Goal: Task Accomplishment & Management: Complete application form

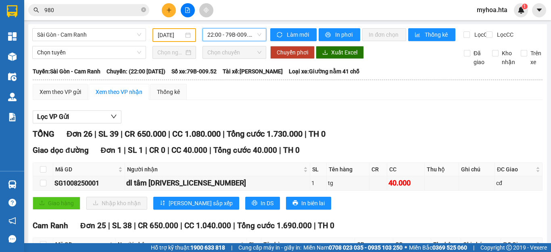
click at [170, 11] on icon "plus" at bounding box center [169, 10] width 6 height 6
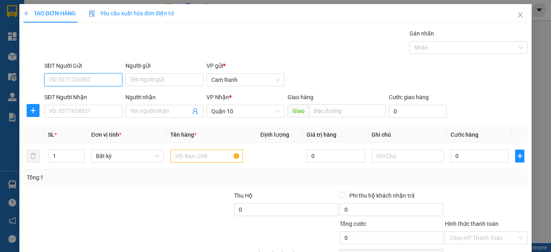
click at [81, 76] on input "SĐT Người Gửi" at bounding box center [83, 79] width 78 height 13
type input "0964652776"
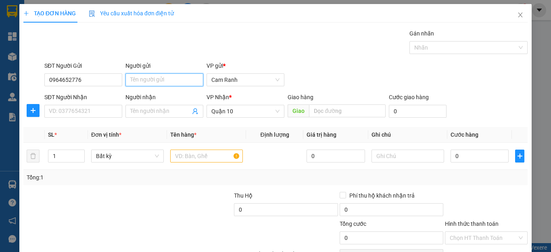
click at [163, 82] on input "Người gửi" at bounding box center [165, 79] width 78 height 13
type input "CƯỜNG"
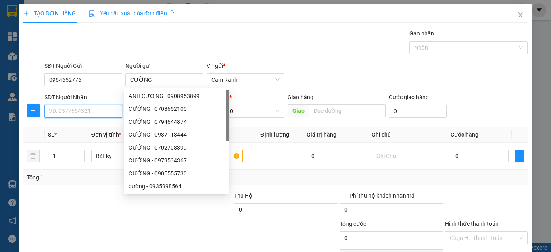
click at [91, 111] on input "SĐT Người Nhận" at bounding box center [83, 111] width 78 height 13
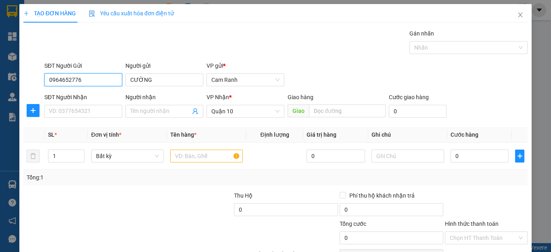
drag, startPoint x: 46, startPoint y: 80, endPoint x: 90, endPoint y: 83, distance: 44.5
click at [90, 83] on input "0964652776" at bounding box center [83, 79] width 78 height 13
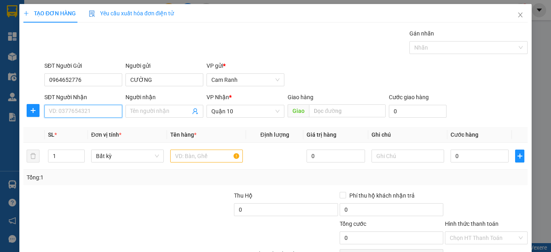
click at [63, 107] on input "SĐT Người Nhận" at bounding box center [83, 111] width 78 height 13
paste input "0964652776"
type input "0964652776"
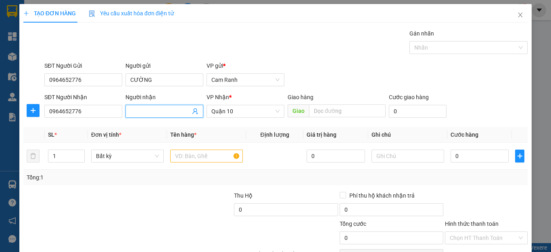
click at [145, 108] on input "Người nhận" at bounding box center [160, 111] width 60 height 9
type input "CƯỜNG GRAB"
click at [88, 80] on input "0964652776" at bounding box center [83, 79] width 78 height 13
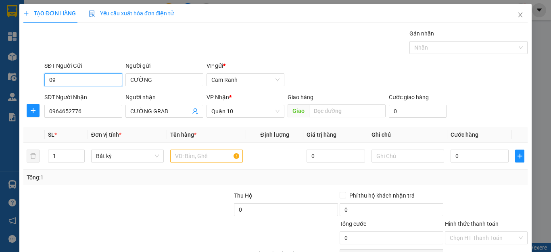
type input "0"
type input "0858263186"
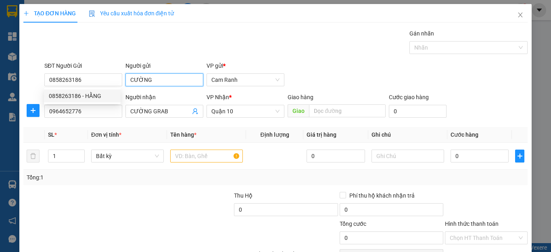
click at [167, 77] on input "CƯỜNG" at bounding box center [165, 79] width 78 height 13
type input "C"
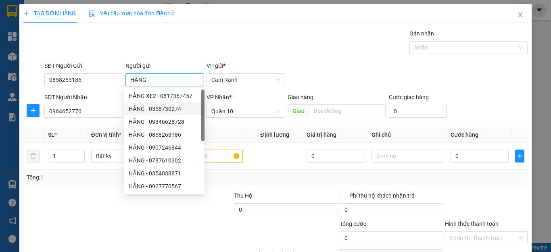
type input "HẰNG"
click at [177, 214] on div at bounding box center [180, 205] width 105 height 28
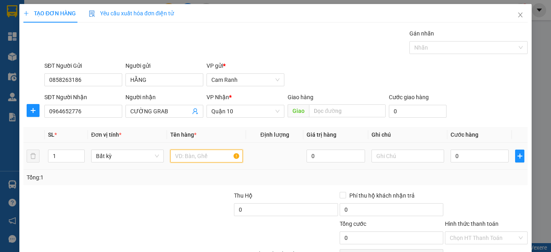
click at [197, 154] on input "text" at bounding box center [206, 156] width 73 height 13
type input "1 TG"
click at [468, 156] on input "0" at bounding box center [480, 156] width 58 height 13
type input "6"
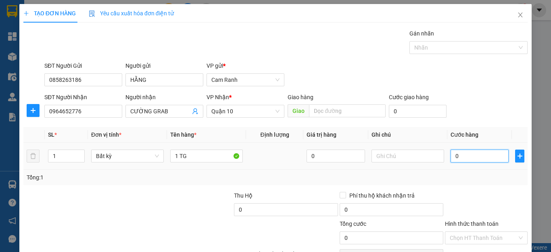
type input "6"
type input "60"
type input "600"
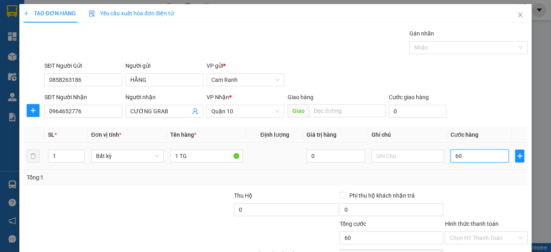
type input "600"
type input "6.000"
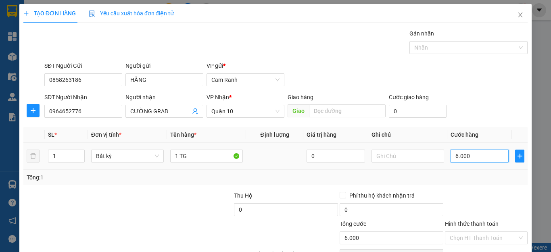
type input "60.000"
type input "600.000"
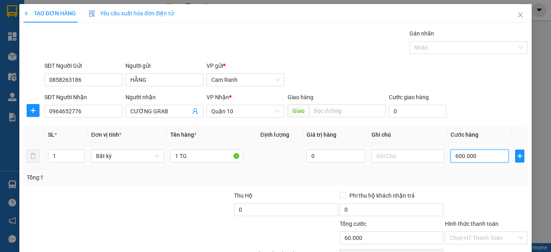
type input "600.000"
type input "60.000"
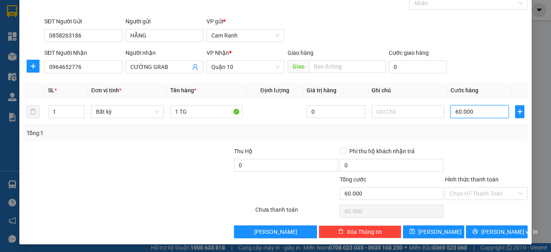
scroll to position [46, 0]
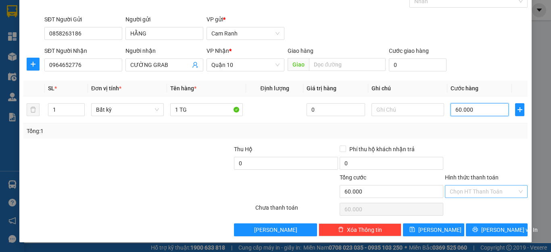
type input "60.000"
click at [477, 186] on input "Hình thức thanh toán" at bounding box center [483, 192] width 67 height 12
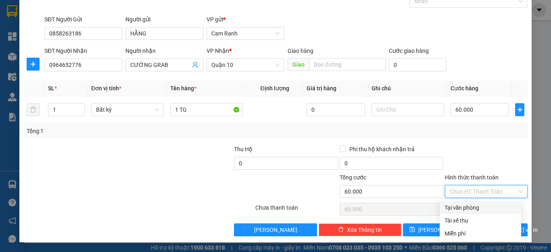
click at [470, 206] on div "Tại văn phòng" at bounding box center [481, 207] width 72 height 9
type input "0"
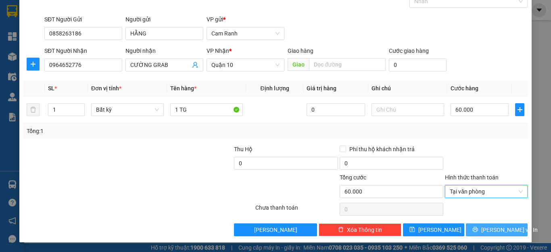
click at [503, 232] on span "[PERSON_NAME] và In" at bounding box center [510, 230] width 57 height 9
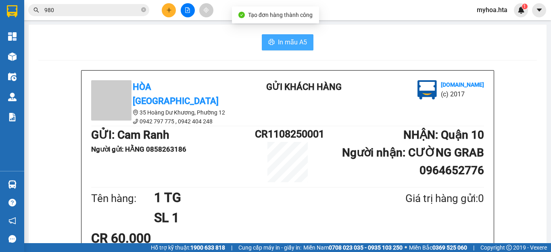
click at [301, 40] on span "In mẫu A5" at bounding box center [292, 42] width 29 height 10
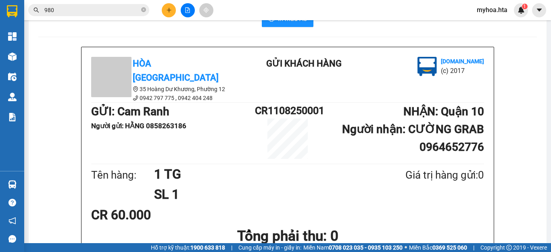
scroll to position [40, 0]
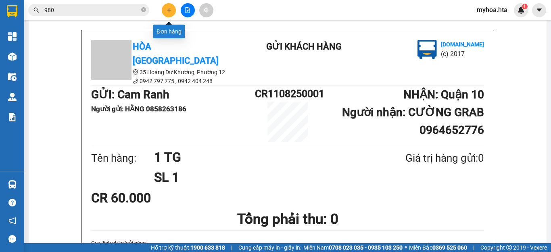
click at [168, 7] on button at bounding box center [169, 10] width 14 height 14
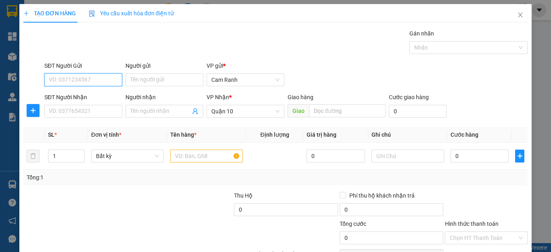
click at [111, 81] on input "SĐT Người Gửi" at bounding box center [83, 79] width 78 height 13
click at [78, 79] on input "SĐT Người Gửi" at bounding box center [83, 79] width 78 height 13
type input "0"
click at [519, 16] on icon "close" at bounding box center [521, 15] width 4 height 5
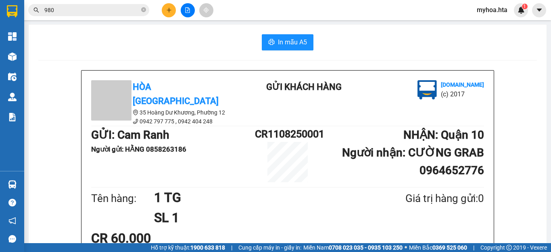
click at [192, 13] on button at bounding box center [188, 10] width 14 height 14
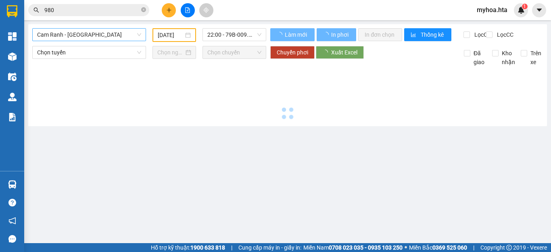
type input "[DATE]"
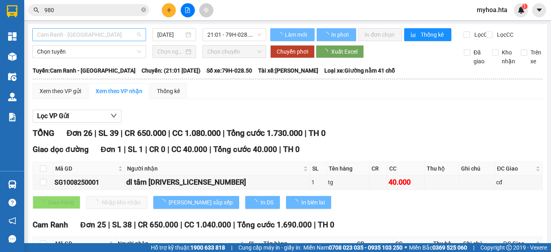
click at [115, 34] on span "Cam Ranh - [GEOGRAPHIC_DATA]" at bounding box center [89, 35] width 104 height 12
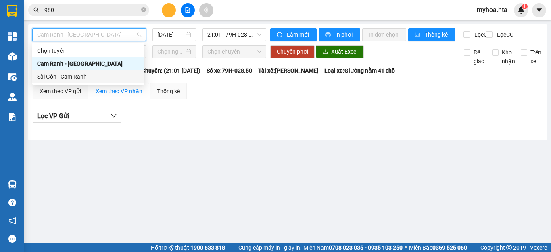
click at [73, 77] on div "Sài Gòn - Cam Ranh" at bounding box center [88, 76] width 103 height 9
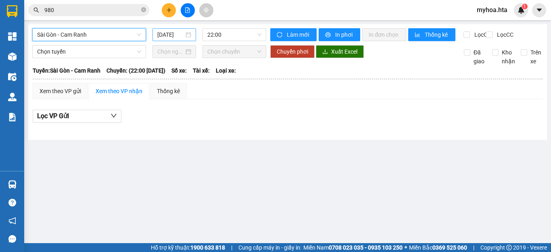
drag, startPoint x: 172, startPoint y: 34, endPoint x: 172, endPoint y: 41, distance: 6.5
click at [172, 37] on input "[DATE]" at bounding box center [170, 34] width 27 height 9
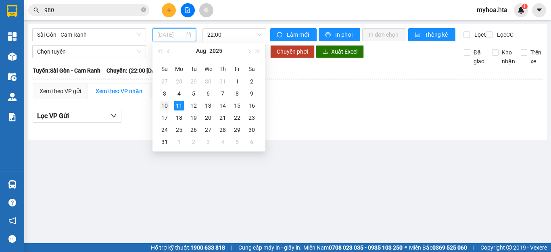
click at [161, 101] on div "10" at bounding box center [165, 106] width 10 height 10
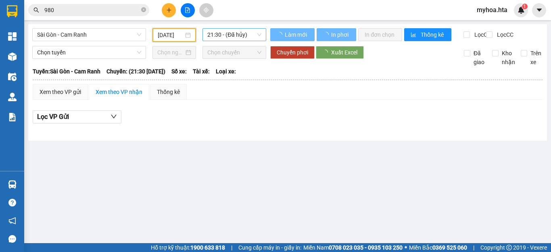
type input "[DATE]"
click at [220, 36] on span "21:30 - (Đã hủy)" at bounding box center [234, 35] width 54 height 12
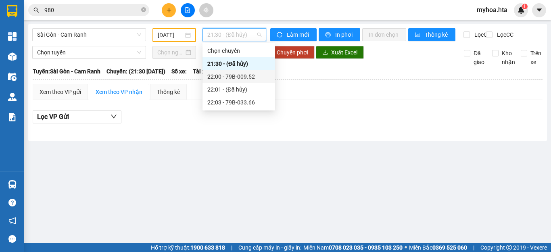
click at [226, 81] on div "22:00 - 79B-009.52" at bounding box center [239, 76] width 73 height 13
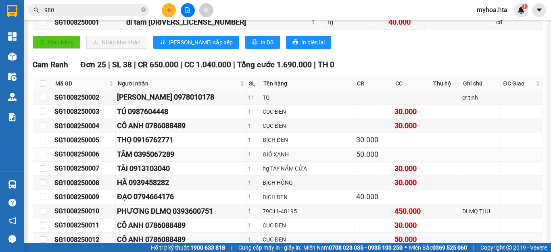
scroll to position [161, 0]
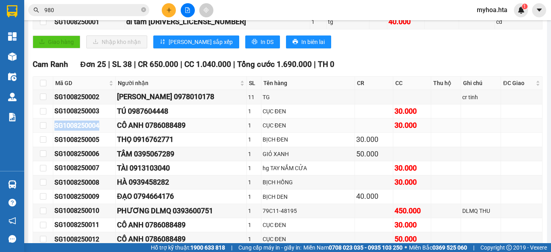
drag, startPoint x: 107, startPoint y: 132, endPoint x: 63, endPoint y: 128, distance: 44.2
click at [37, 126] on tr "SG1008250004 CÔ ANH 0786088489 1 CỤC ĐEN 30.000" at bounding box center [288, 126] width 510 height 14
click at [346, 48] on div "Giao hàng Nhập kho nhận Lưu sắp xếp In DS In biên lai" at bounding box center [288, 42] width 510 height 13
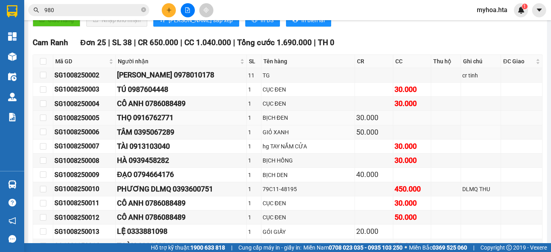
scroll to position [170, 0]
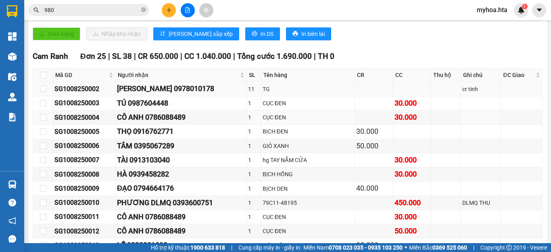
drag, startPoint x: 107, startPoint y: 121, endPoint x: 98, endPoint y: 94, distance: 29.4
click at [103, 118] on td "SG1008250004" at bounding box center [84, 118] width 63 height 14
click at [142, 8] on icon "close-circle" at bounding box center [143, 9] width 5 height 5
drag, startPoint x: 103, startPoint y: 122, endPoint x: 50, endPoint y: 124, distance: 52.5
click at [50, 124] on tr "SG1008250004 CÔ ANH 0786088489 1 CỤC ĐEN 30.000" at bounding box center [288, 118] width 510 height 14
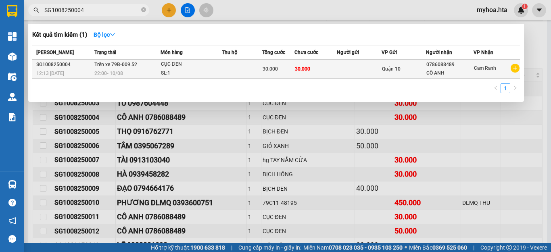
type input "SG1008250004"
click at [448, 69] on div "CÔ ANH" at bounding box center [450, 73] width 47 height 8
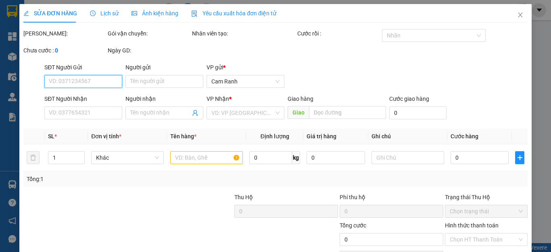
type input "0786088489"
type input "CÔ ANH"
type input "30.000"
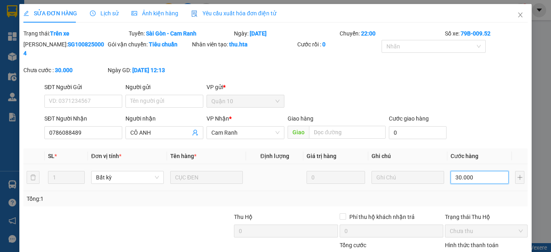
type input "2"
type input "20"
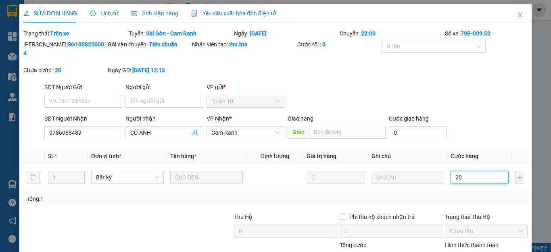
type input "20"
click at [489, 196] on div "Tổng: 1" at bounding box center [275, 198] width 505 height 15
type input "20.000"
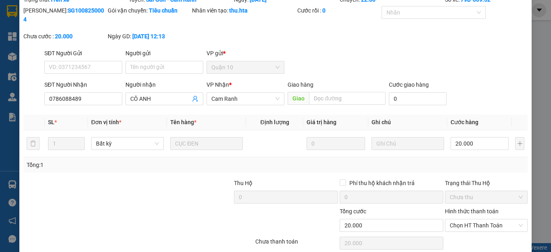
scroll to position [59, 0]
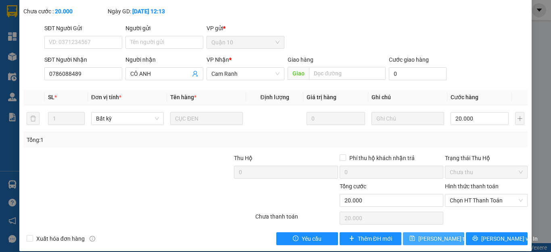
click at [438, 235] on span "[PERSON_NAME] thay đổi" at bounding box center [451, 239] width 65 height 9
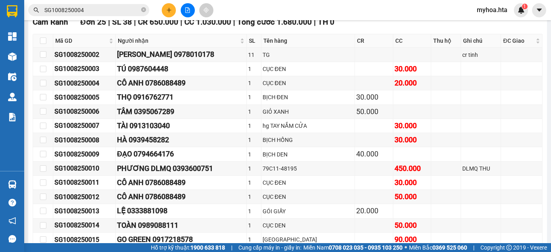
scroll to position [202, 0]
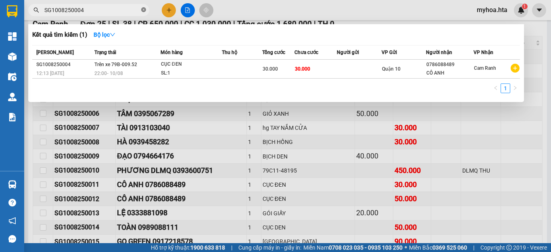
click at [144, 8] on icon "close-circle" at bounding box center [143, 9] width 5 height 5
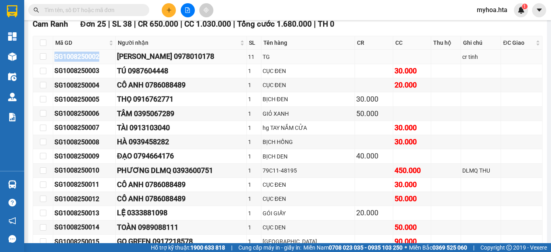
drag, startPoint x: 101, startPoint y: 60, endPoint x: 49, endPoint y: 65, distance: 51.9
click at [49, 64] on tr "SG1008250002 mai [PERSON_NAME] 0978010178 11 TG cr tinh" at bounding box center [288, 57] width 510 height 14
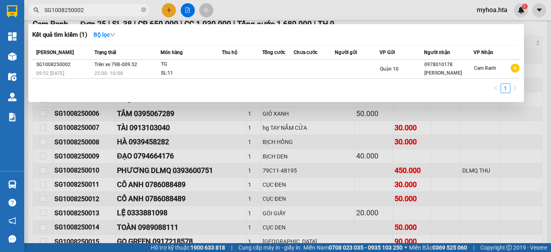
type input "SG1008250002"
click at [444, 70] on div "[PERSON_NAME]" at bounding box center [449, 73] width 49 height 8
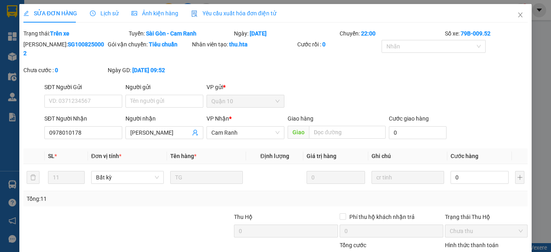
type input "0978010178"
type input "[PERSON_NAME]"
drag, startPoint x: 476, startPoint y: 172, endPoint x: 473, endPoint y: 169, distance: 4.6
click at [476, 171] on input "0" at bounding box center [480, 177] width 58 height 13
type input "3"
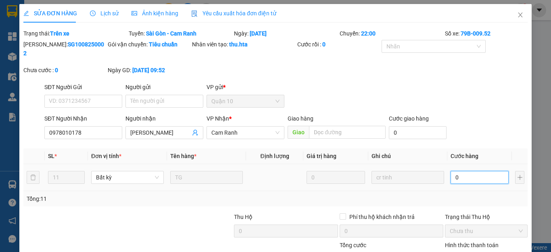
type input "3"
type input "33"
type input "330"
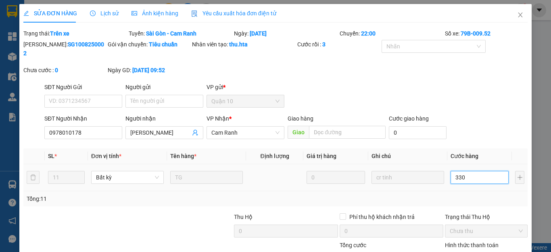
type input "330"
type input "330.000"
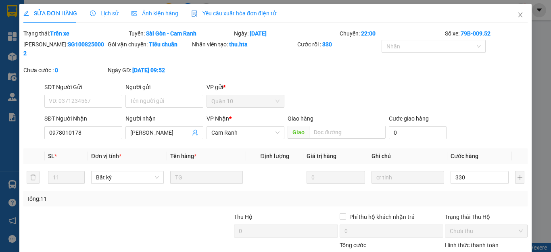
type input "330.000"
click at [457, 195] on div "Tổng: 11" at bounding box center [276, 199] width 498 height 9
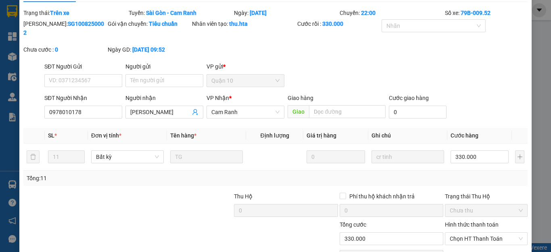
scroll to position [40, 0]
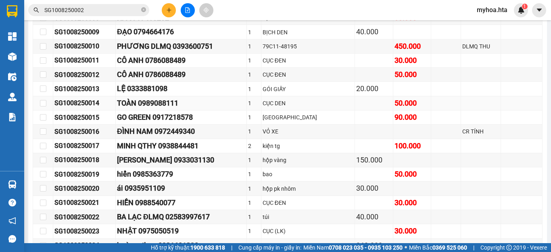
scroll to position [363, 0]
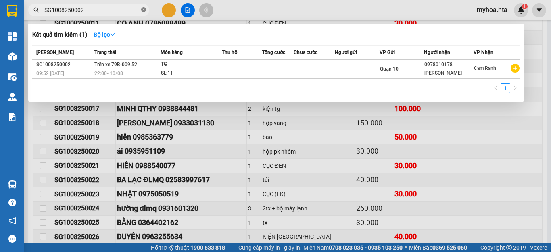
click at [142, 10] on icon "close-circle" at bounding box center [143, 9] width 5 height 5
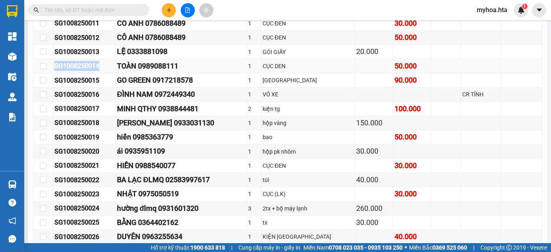
drag, startPoint x: 100, startPoint y: 71, endPoint x: 54, endPoint y: 72, distance: 45.6
click at [45, 72] on tr "SG1008250014 TOÀN 0989088111 1 CỤC DEN 50.000" at bounding box center [288, 66] width 510 height 14
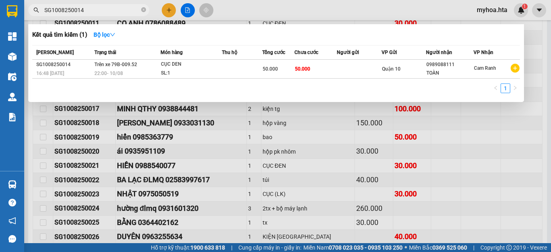
type input "SG1008250014"
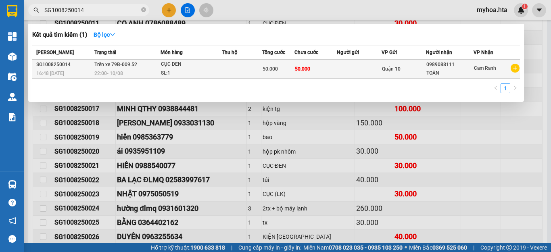
click at [460, 67] on div "0989088111" at bounding box center [450, 65] width 47 height 8
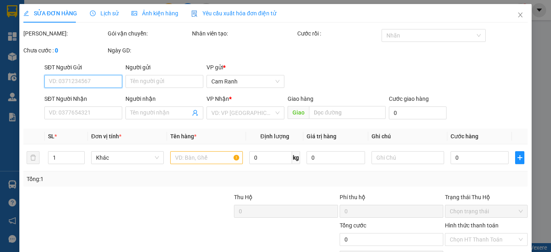
type input "0989088111"
type input "TOÀN"
type input "50.000"
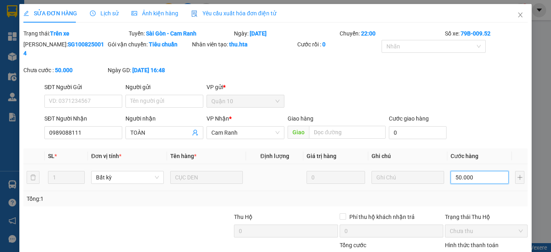
type input "0"
type input "4"
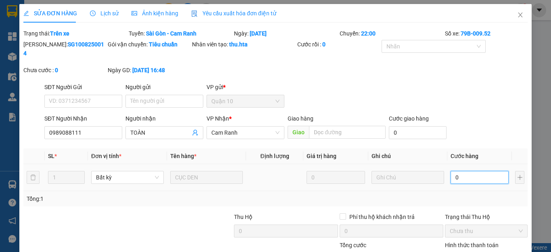
type input "04"
type input "40"
type input "040"
type input "40.000"
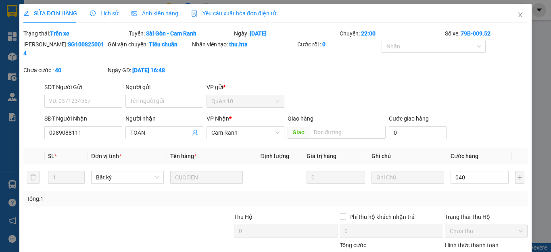
type input "40.000"
click at [487, 195] on div "Tổng: 1" at bounding box center [276, 199] width 498 height 9
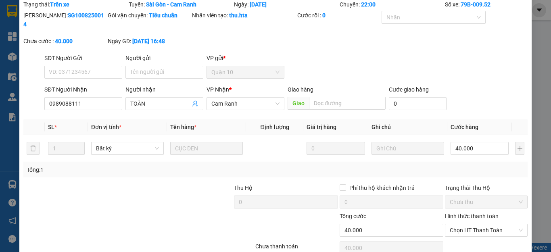
scroll to position [59, 0]
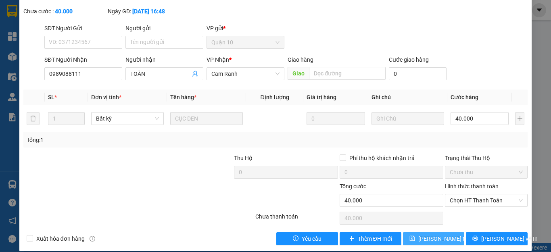
click at [430, 235] on span "[PERSON_NAME] thay đổi" at bounding box center [451, 239] width 65 height 9
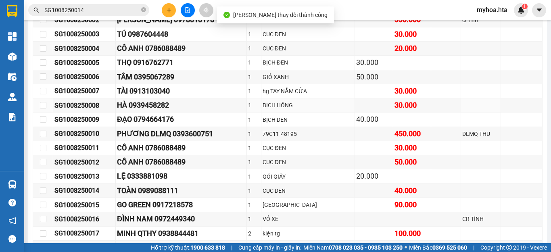
scroll to position [242, 0]
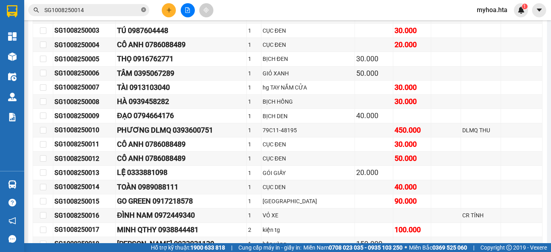
click at [144, 11] on icon "close-circle" at bounding box center [143, 9] width 5 height 5
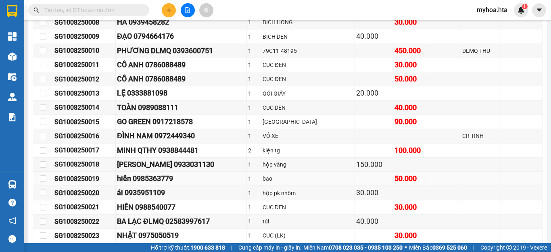
scroll to position [323, 0]
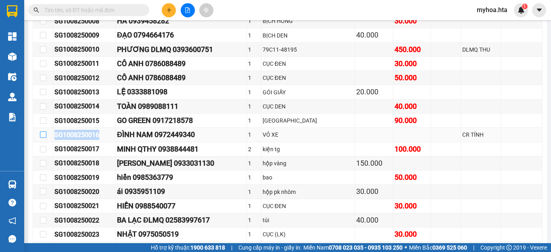
drag, startPoint x: 109, startPoint y: 141, endPoint x: 41, endPoint y: 142, distance: 68.2
click at [41, 142] on tr "SG1008250016 ĐÌNH NAM 0972449340 1 VỎ XE CR TÍNH" at bounding box center [288, 135] width 510 height 14
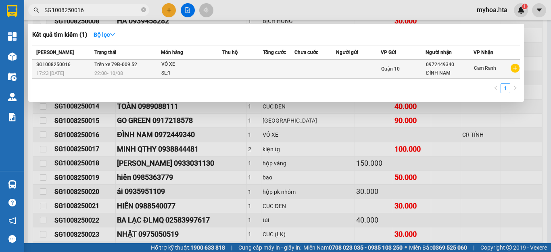
type input "SG1008250016"
click at [434, 68] on div "0972449340" at bounding box center [449, 65] width 47 height 8
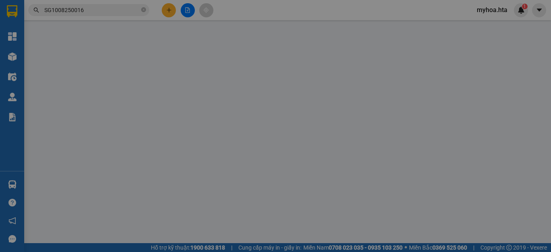
type input "0972449340"
type input "ĐÌNH NAM"
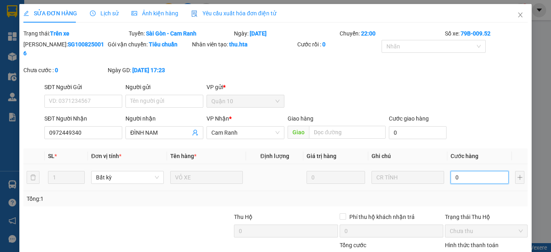
type input "4"
type input "40"
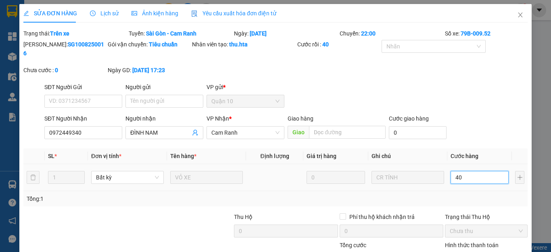
type input "40"
type input "40.000"
click at [470, 195] on div "Tổng: 1" at bounding box center [276, 199] width 498 height 9
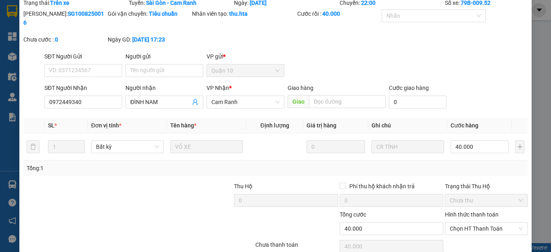
scroll to position [59, 0]
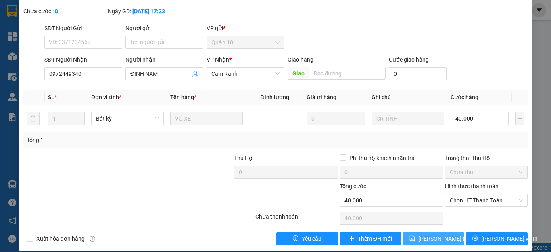
click at [433, 235] on span "[PERSON_NAME] thay đổi" at bounding box center [451, 239] width 65 height 9
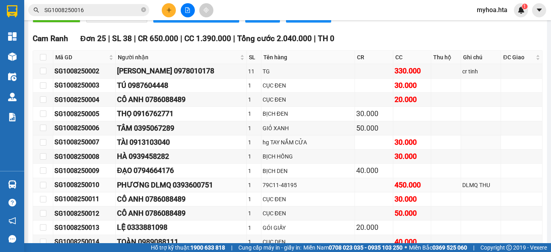
scroll to position [210, 0]
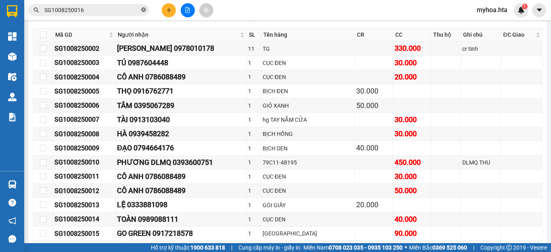
click at [144, 9] on icon "close-circle" at bounding box center [143, 9] width 5 height 5
drag, startPoint x: 106, startPoint y: 171, endPoint x: 50, endPoint y: 172, distance: 55.7
click at [50, 170] on tr "SG1008250010 PHƯƠNG DLMQ 0393600751 1 79C11-48195 450.000 DLMQ THU" at bounding box center [288, 163] width 510 height 14
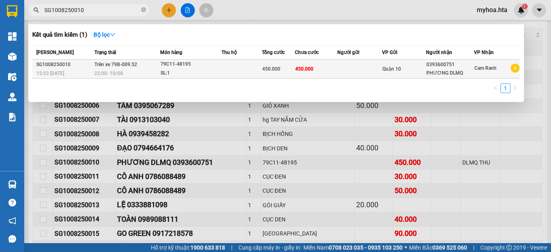
type input "SG1008250010"
click at [444, 67] on div "0393600751" at bounding box center [450, 65] width 47 height 8
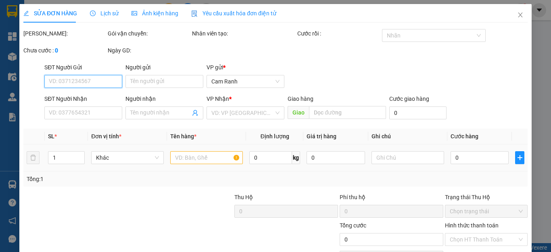
type input "0393600751"
type input "PHƯƠNG DLMQ"
type input "450.000"
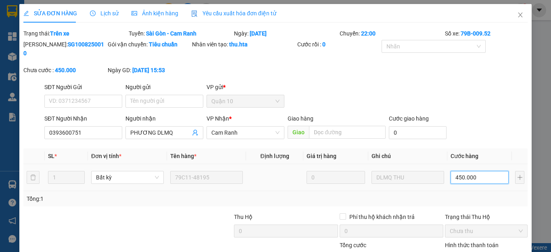
drag, startPoint x: 475, startPoint y: 168, endPoint x: 471, endPoint y: 163, distance: 6.8
click at [475, 171] on input "450.000" at bounding box center [480, 177] width 58 height 13
type input "4"
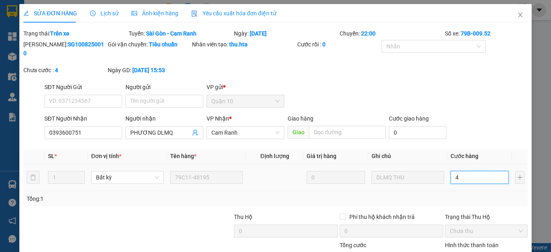
type input "42"
type input "420"
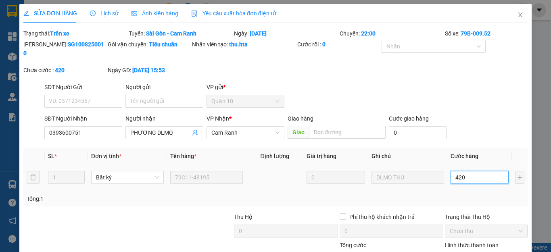
type input "420"
type input "420.000"
click at [478, 181] on td "420.000" at bounding box center [480, 177] width 65 height 27
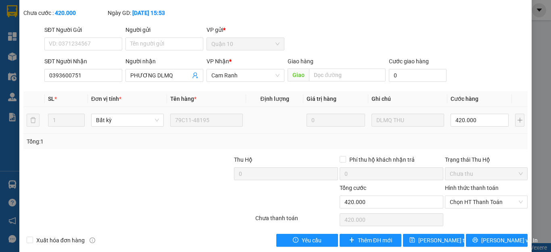
scroll to position [59, 0]
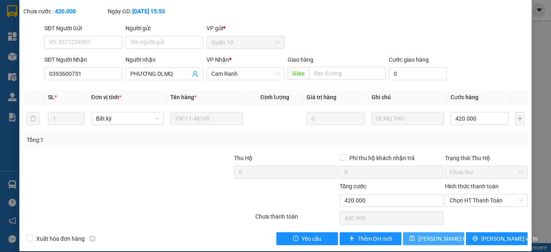
click at [431, 235] on span "[PERSON_NAME] thay đổi" at bounding box center [451, 239] width 65 height 9
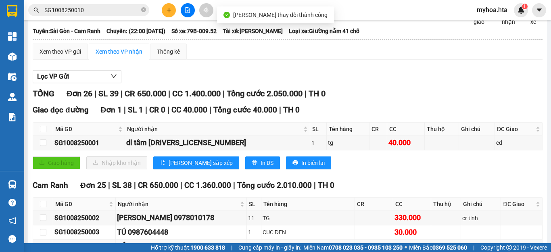
scroll to position [81, 0]
